Goal: Information Seeking & Learning: Find specific fact

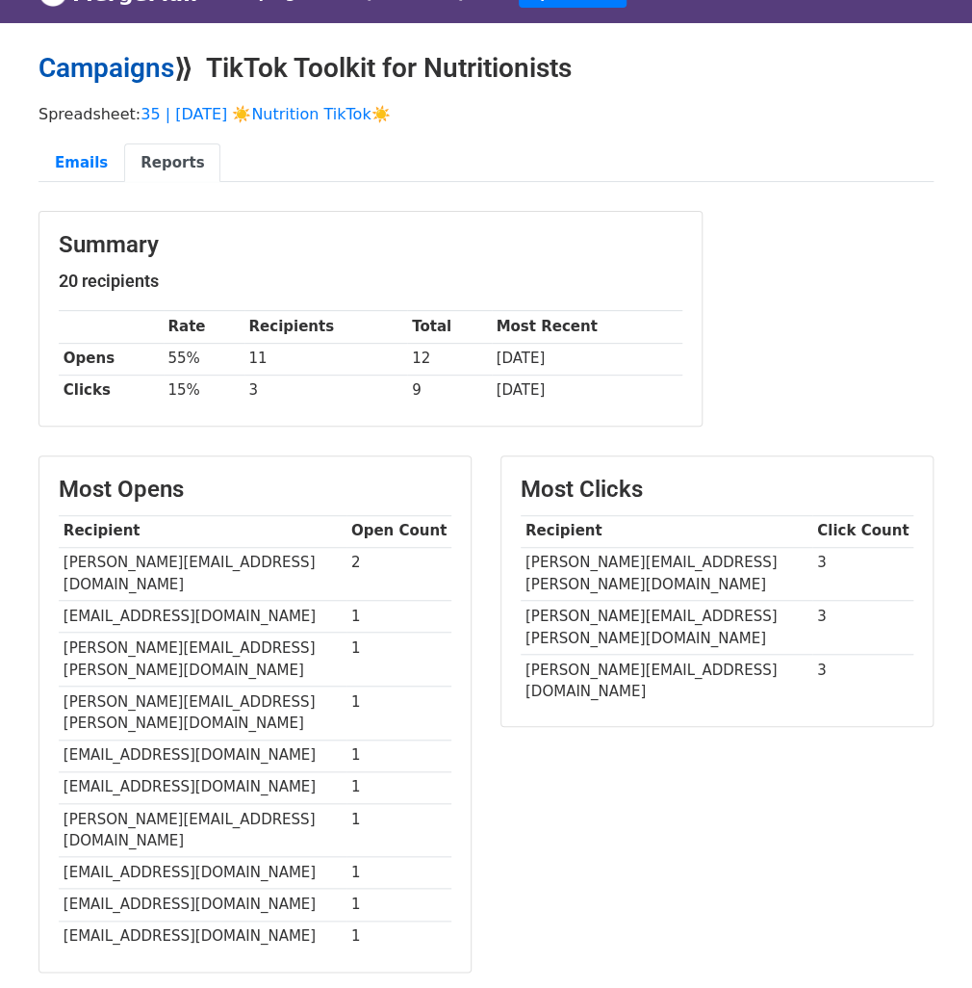
scroll to position [41, 0]
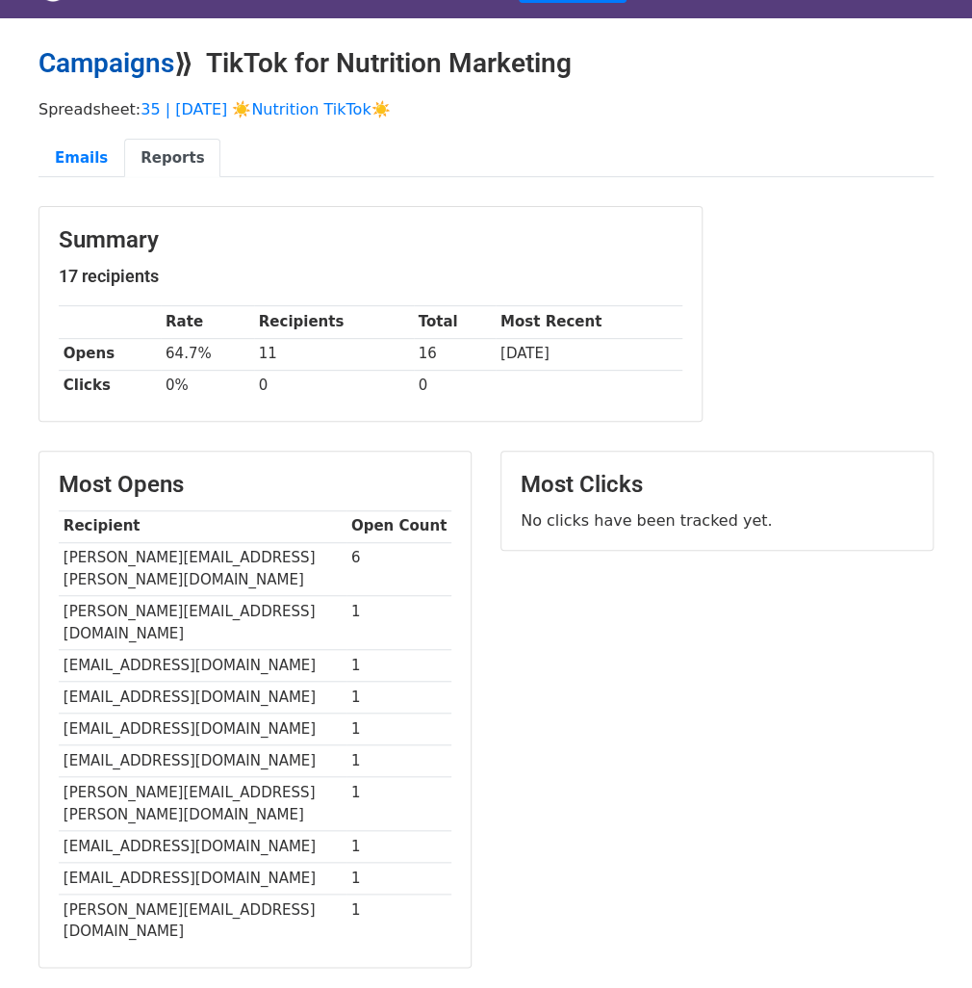
scroll to position [44, 0]
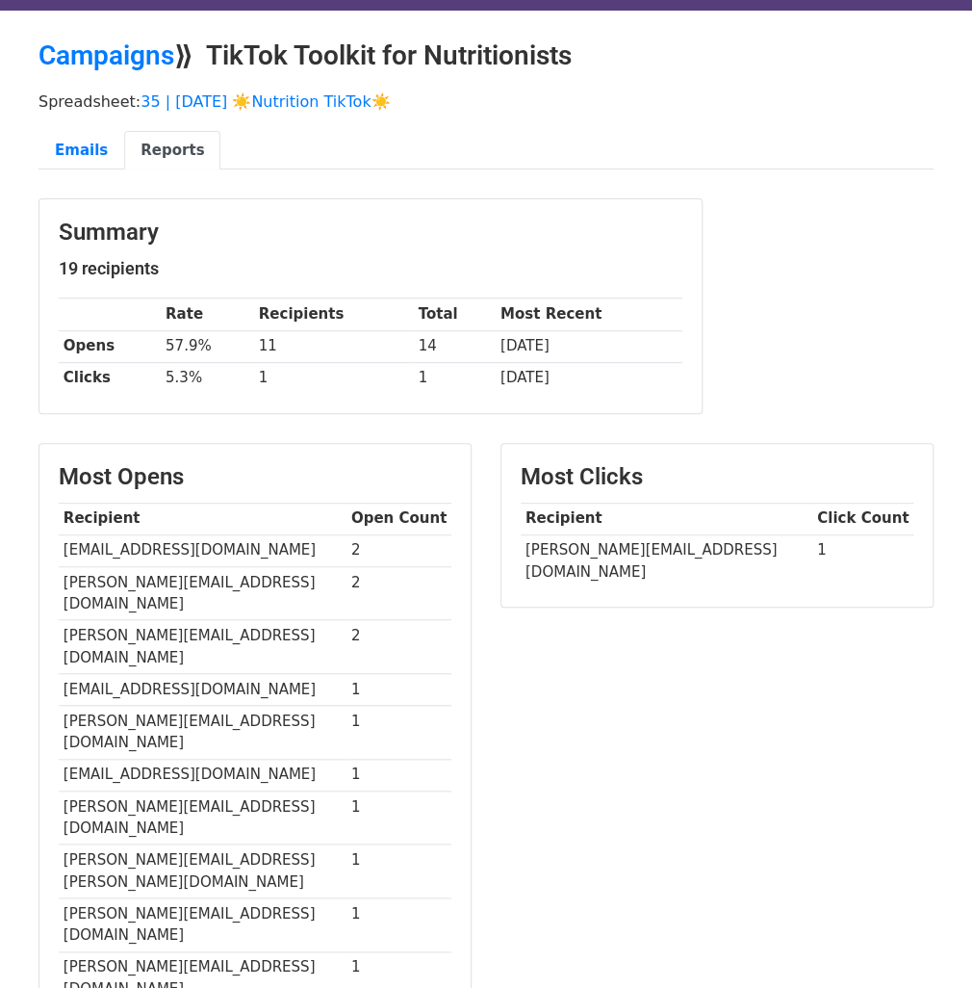
scroll to position [50, 0]
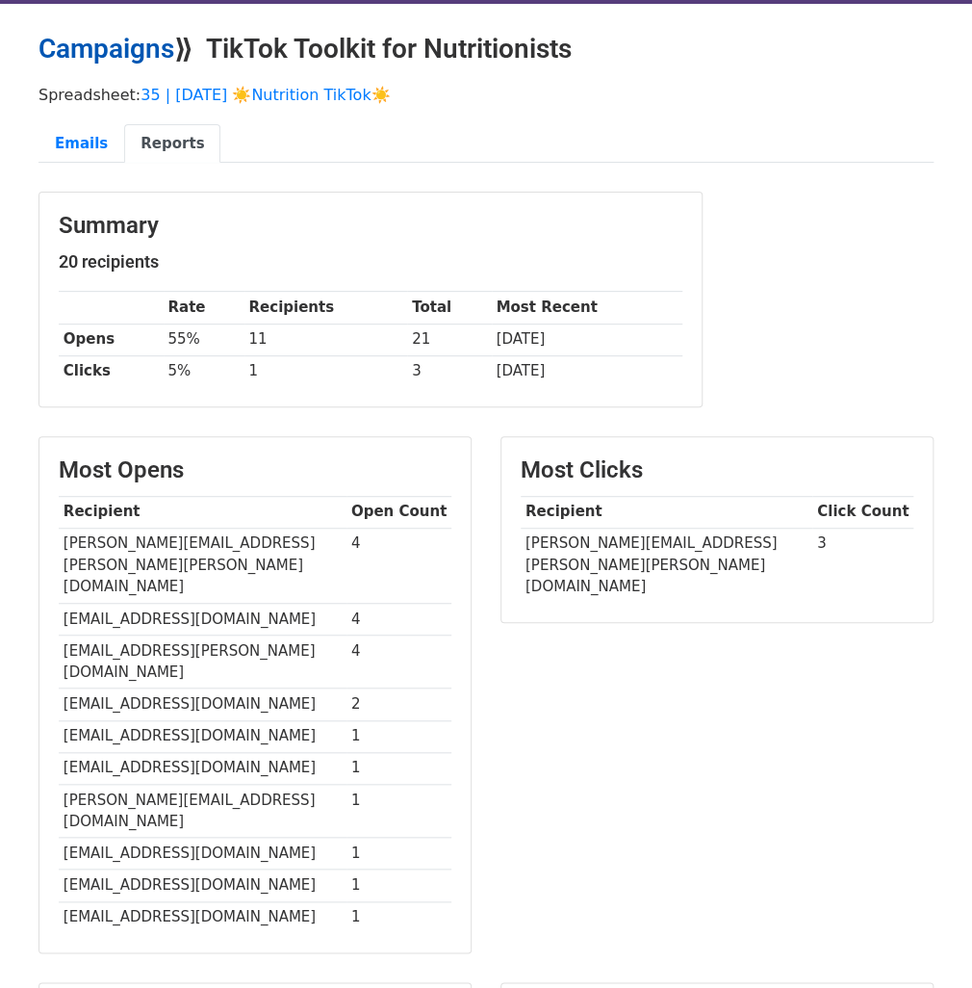
scroll to position [56, 0]
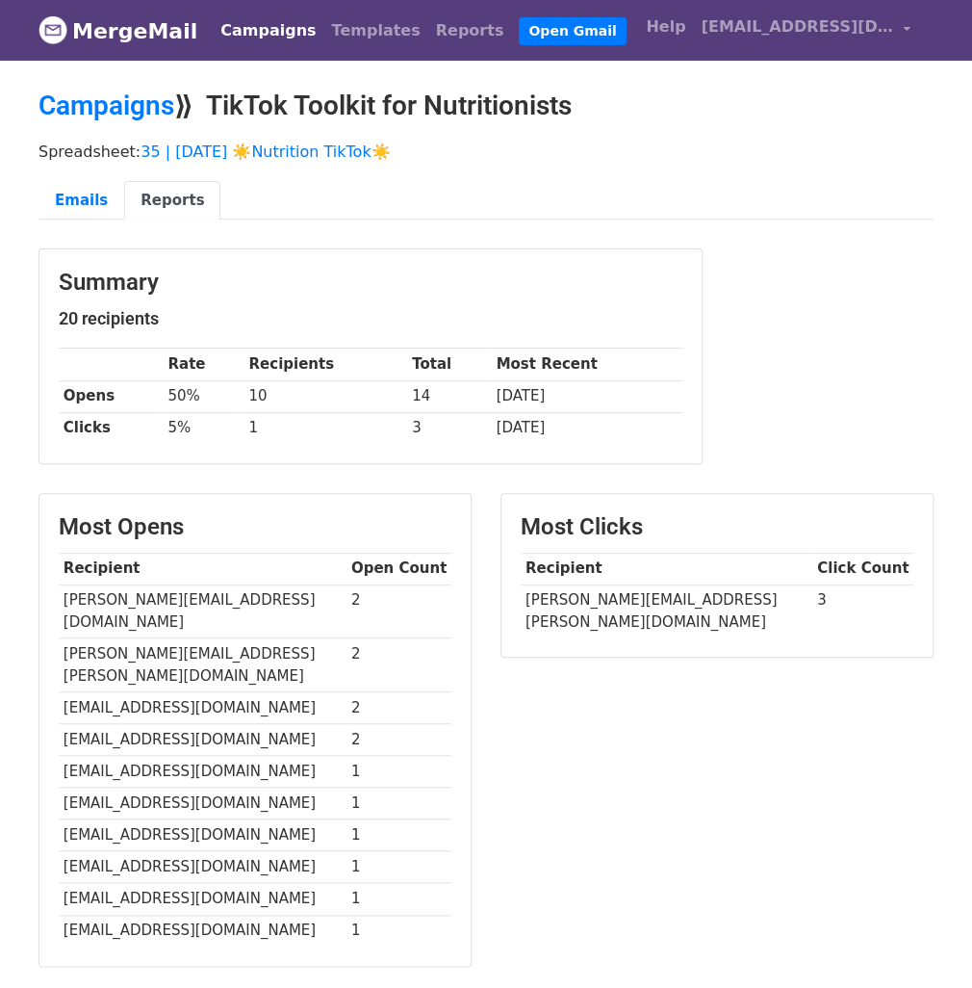
scroll to position [45, 0]
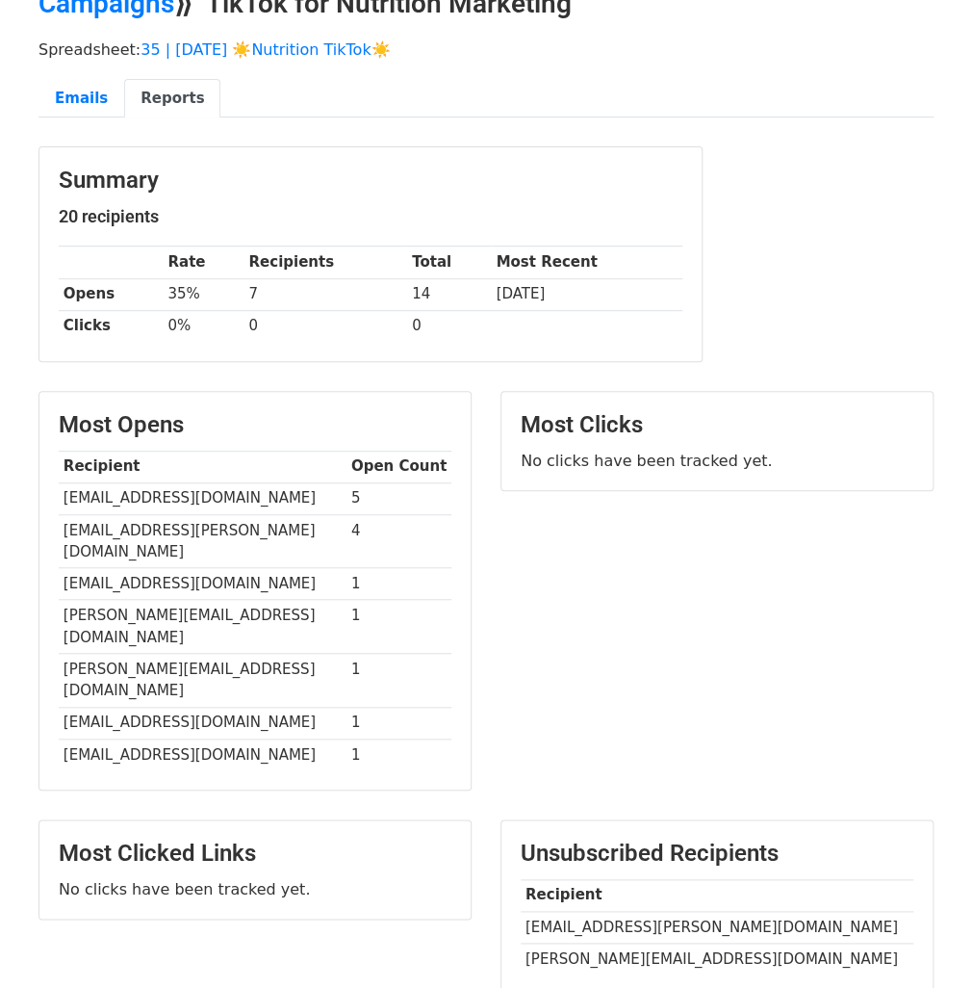
scroll to position [105, 0]
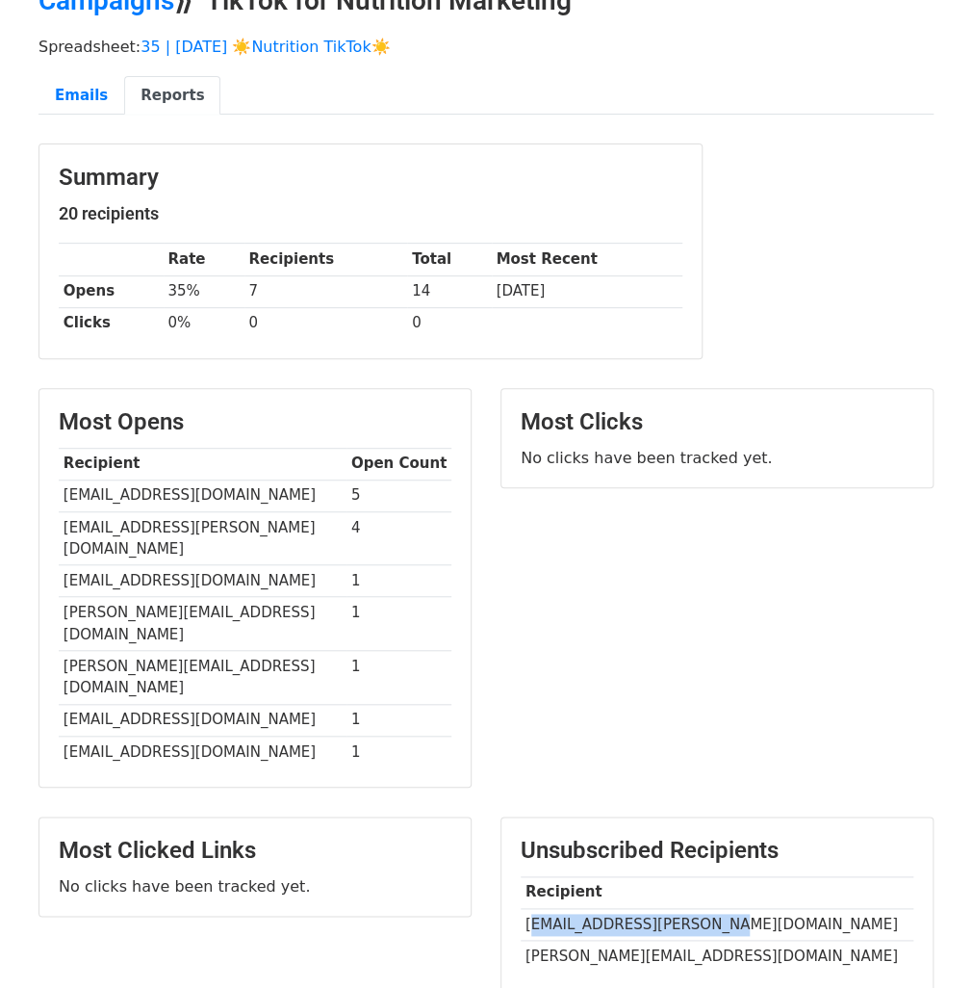
drag, startPoint x: 532, startPoint y: 857, endPoint x: 708, endPoint y: 857, distance: 176.2
click at [708, 908] on td "malia.demers@foodcorps.org" at bounding box center [717, 924] width 393 height 32
copy td "alia.demers@foodcorps.or"
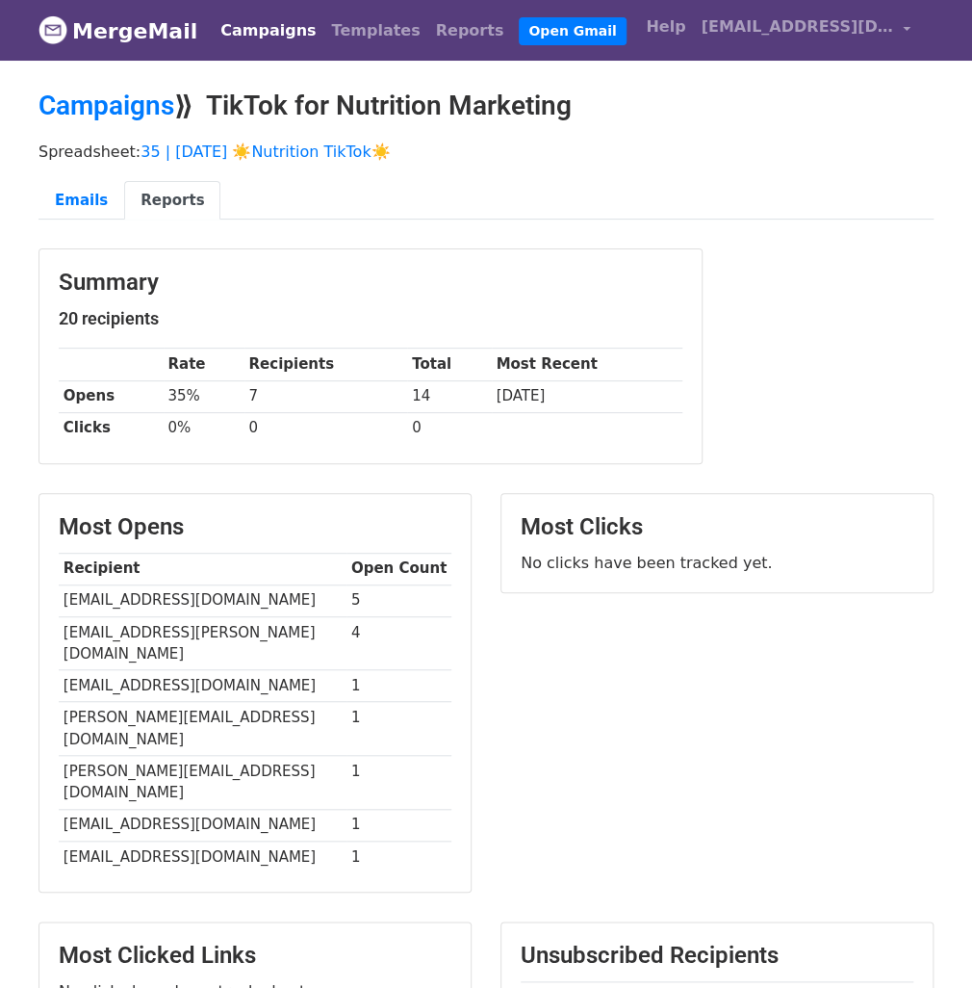
scroll to position [62, 0]
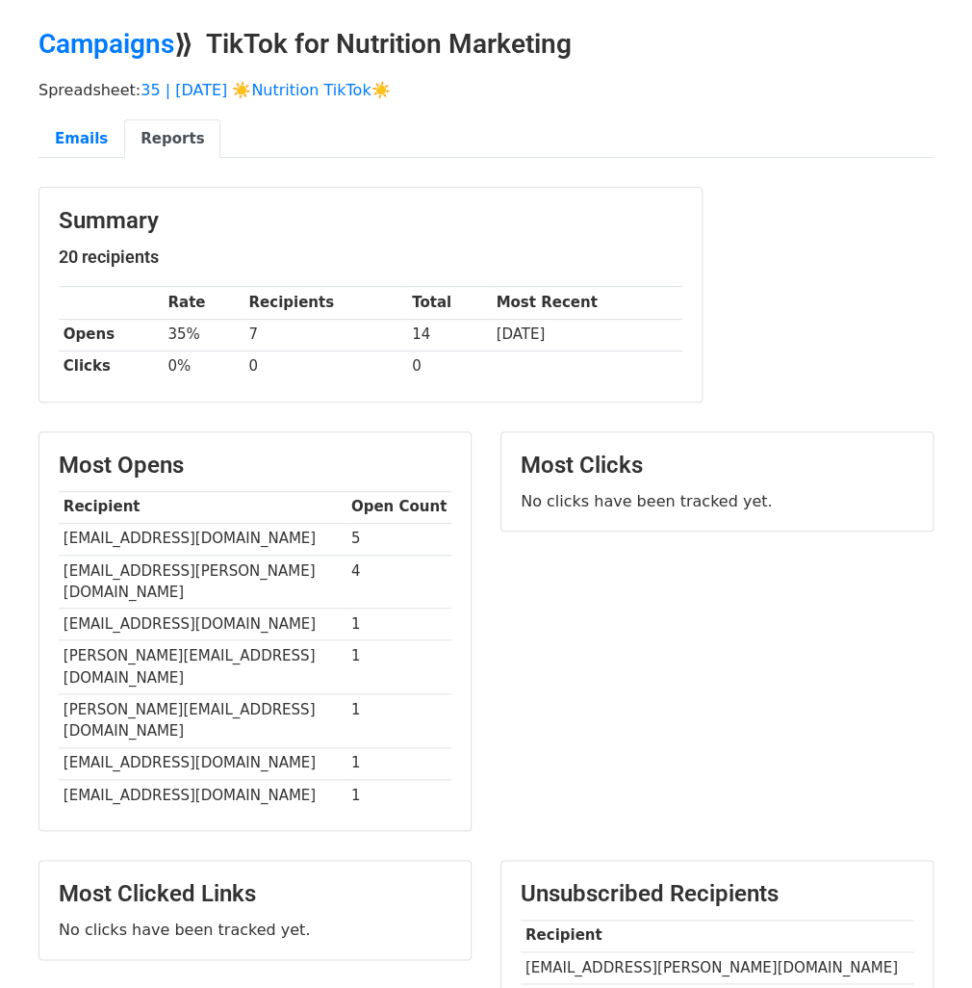
drag, startPoint x: 727, startPoint y: 927, endPoint x: 568, endPoint y: 926, distance: 158.8
click at [568, 983] on td "mallorie@tonicandphasic.com" at bounding box center [717, 999] width 393 height 32
copy td "e@tonicandphasic.com"
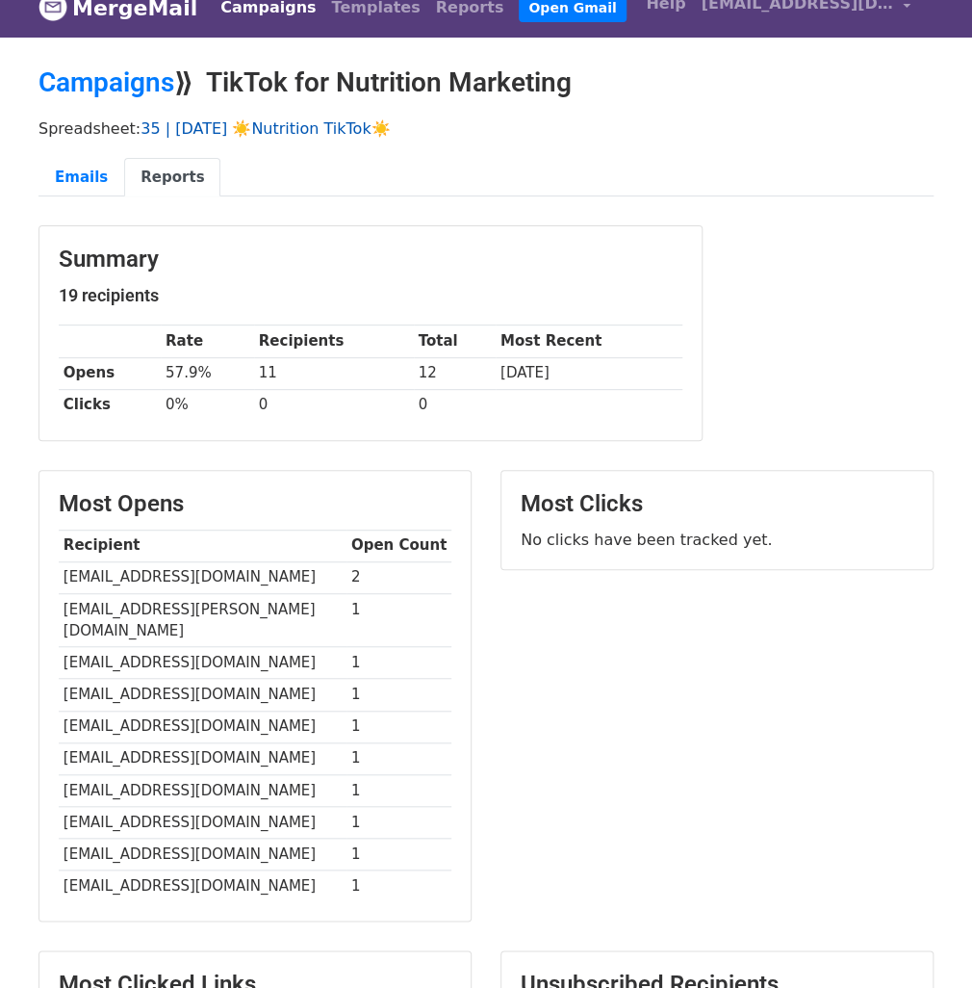
scroll to position [50, 0]
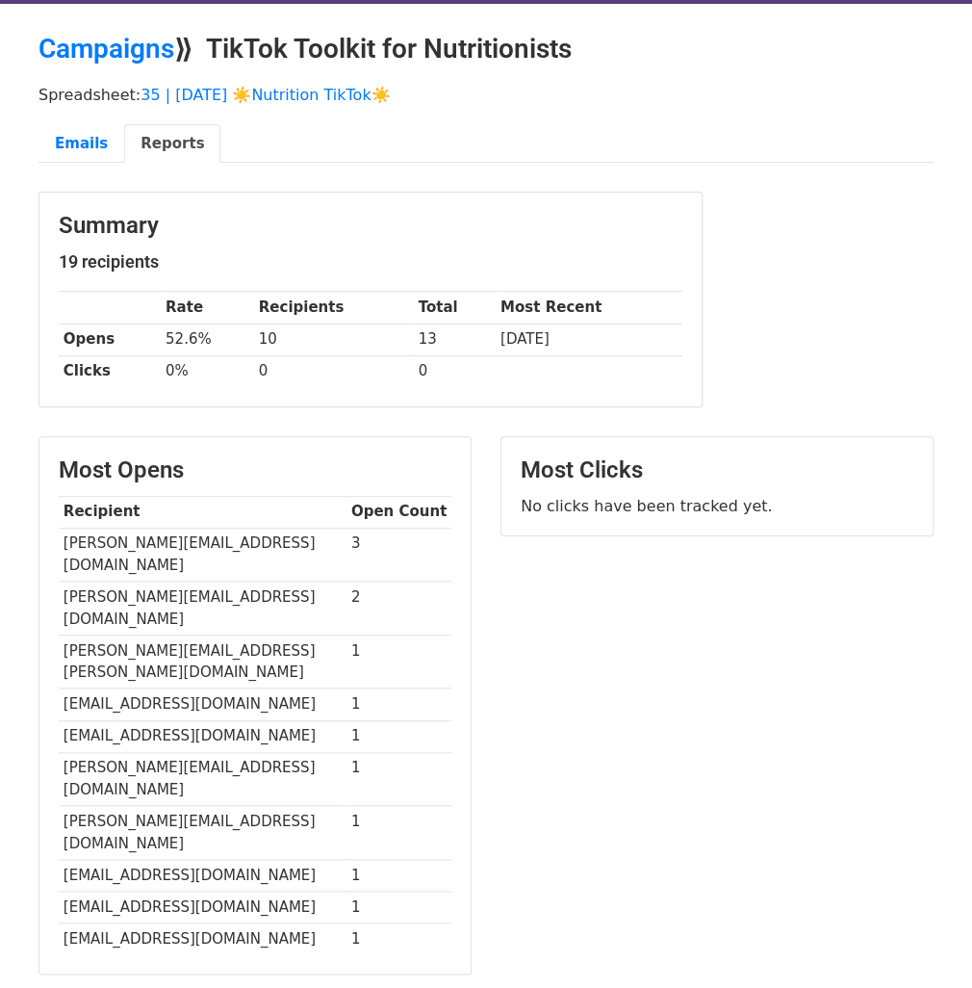
scroll to position [58, 0]
